Goal: Task Accomplishment & Management: Complete application form

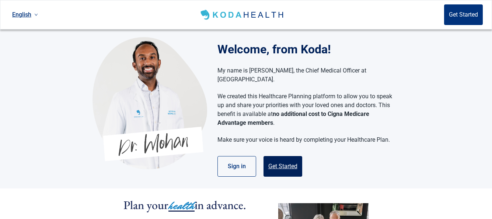
click at [282, 159] on button "Get Started" at bounding box center [283, 166] width 39 height 21
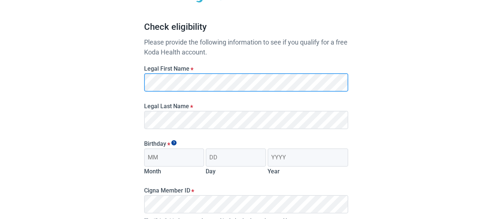
scroll to position [62, 0]
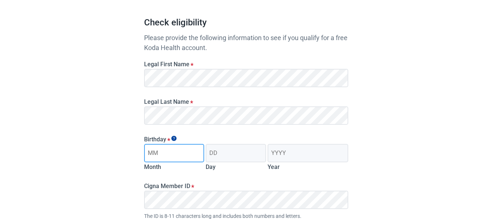
click at [169, 155] on input "Month" at bounding box center [174, 153] width 60 height 18
type input "02"
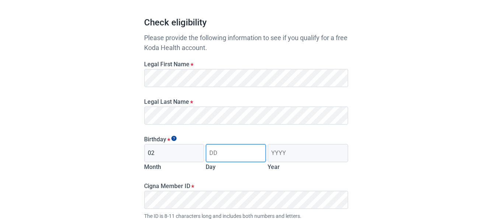
click at [236, 158] on input "Day" at bounding box center [236, 153] width 60 height 18
type input "02"
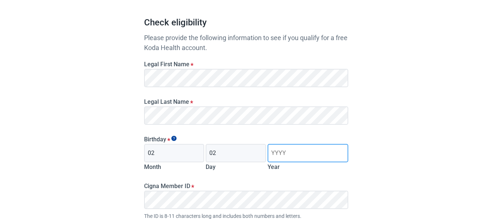
click at [310, 154] on input "Year" at bounding box center [308, 153] width 80 height 18
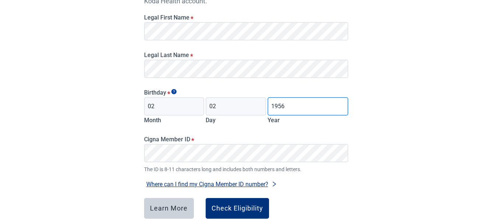
scroll to position [123, 0]
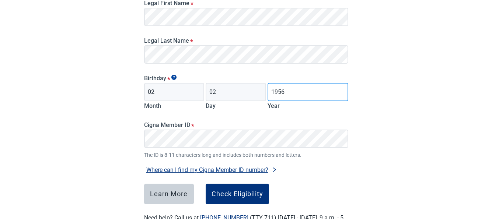
type input "1956"
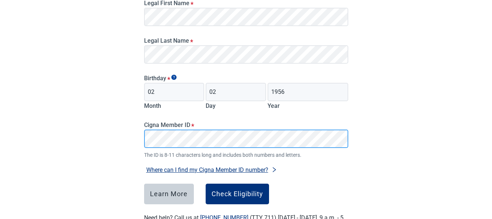
scroll to position [153, 0]
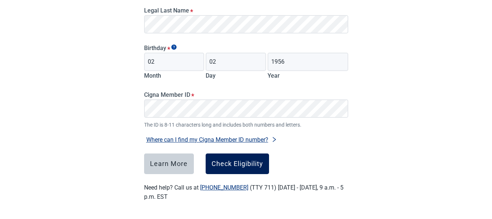
click at [231, 164] on div "Check Eligibility" at bounding box center [238, 163] width 52 height 7
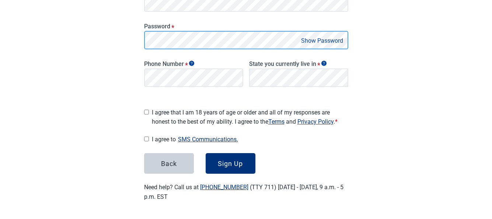
scroll to position [158, 0]
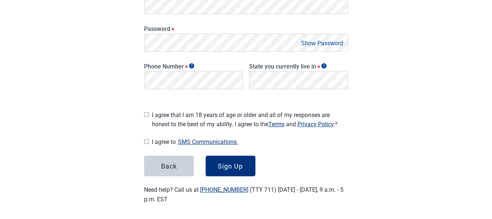
click at [324, 40] on button "Show Password" at bounding box center [322, 43] width 46 height 10
click at [324, 41] on button "Hide Password" at bounding box center [323, 43] width 43 height 10
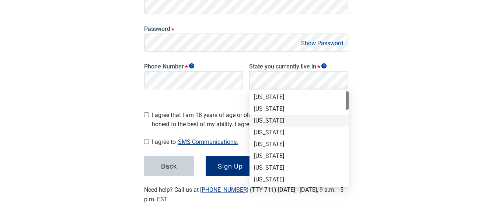
click at [272, 121] on div "[US_STATE]" at bounding box center [299, 121] width 90 height 8
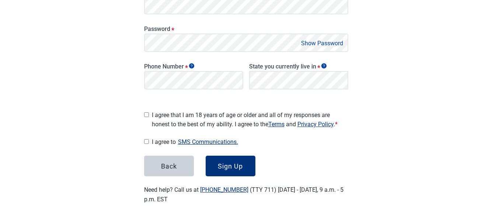
click at [144, 112] on input "I agree that I am 18 years of age or older and all of my responses are honest t…" at bounding box center [146, 114] width 5 height 5
checkbox input "true"
click at [144, 139] on input "I agree to SMS Communications." at bounding box center [146, 141] width 5 height 5
checkbox input "true"
click at [227, 163] on div "Sign Up" at bounding box center [230, 166] width 25 height 7
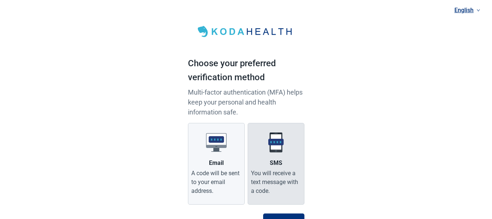
click at [276, 148] on img "Main content" at bounding box center [276, 142] width 21 height 21
click at [0, 0] on input "SMS You will receive a text message with a code." at bounding box center [0, 0] width 0 height 0
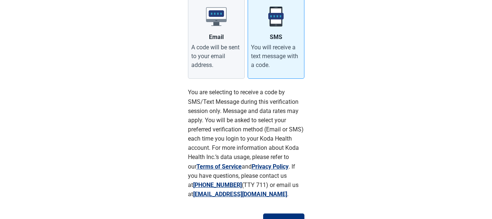
scroll to position [103, 0]
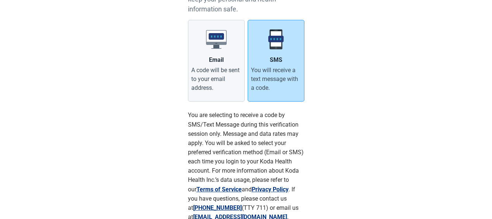
click at [278, 76] on div "You will receive a text message with a code." at bounding box center [276, 79] width 50 height 27
click at [0, 0] on input "SMS You will receive a text message with a code." at bounding box center [0, 0] width 0 height 0
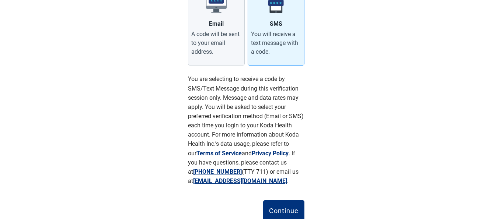
scroll to position [165, 0]
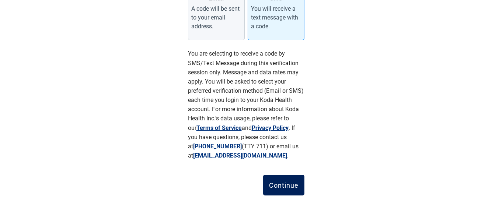
click at [285, 188] on div "Continue" at bounding box center [283, 185] width 29 height 7
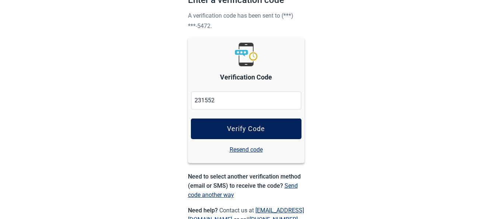
type input "231552"
click at [258, 129] on div "Verify Code" at bounding box center [246, 128] width 38 height 7
